Goal: Complete application form

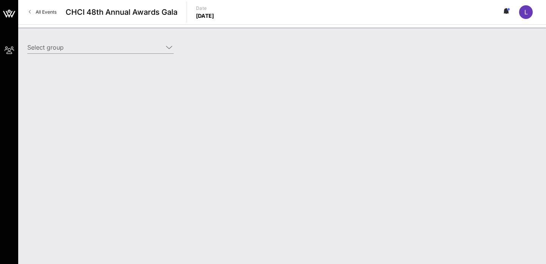
type input "[DEMOGRAPHIC_DATA] ([DEMOGRAPHIC_DATA]) [[PERSON_NAME], [EMAIL_ADDRESS][DOMAIN_…"
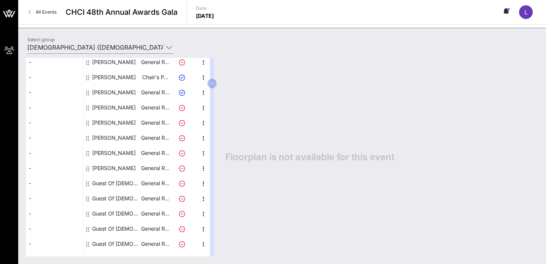
scroll to position [146, 0]
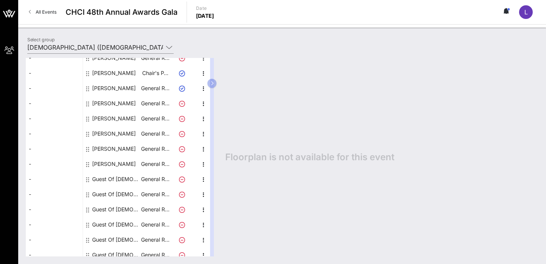
click at [119, 177] on div "Guest Of [DEMOGRAPHIC_DATA]" at bounding box center [116, 179] width 48 height 15
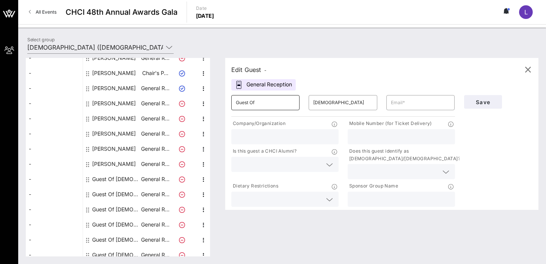
click at [278, 101] on input "Guest Of" at bounding box center [265, 103] width 59 height 12
type input "G"
